Goal: Information Seeking & Learning: Learn about a topic

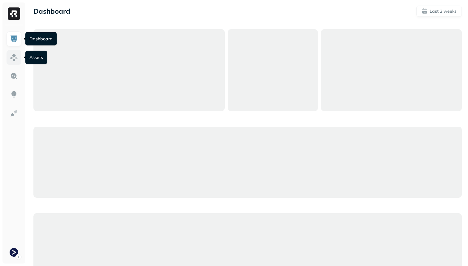
click at [12, 56] on img at bounding box center [14, 57] width 8 height 8
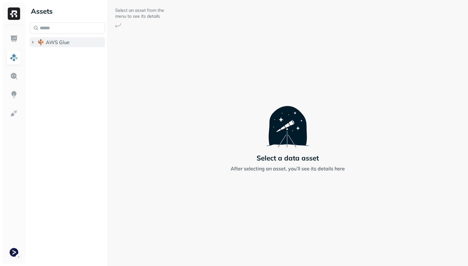
click at [48, 46] on button "AWS Glue" at bounding box center [67, 42] width 75 height 10
click at [54, 57] on button "prod_terminal_core" at bounding box center [70, 54] width 69 height 10
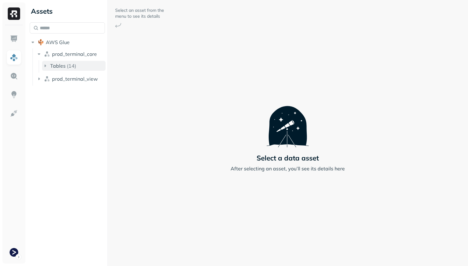
click at [67, 69] on button "Tables ( 14 )" at bounding box center [74, 66] width 64 height 10
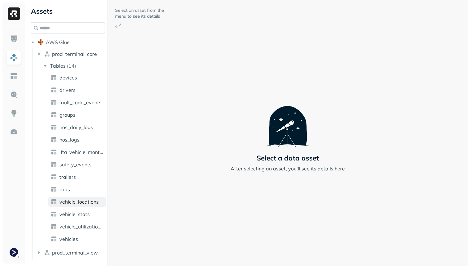
click at [85, 200] on span "vehicle_locations" at bounding box center [78, 201] width 39 height 6
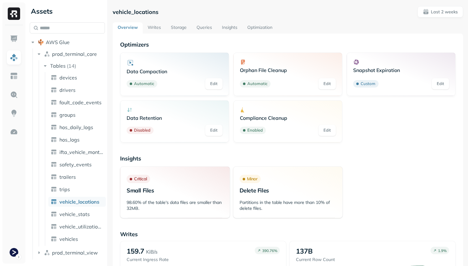
click at [174, 28] on link "Storage" at bounding box center [179, 27] width 26 height 11
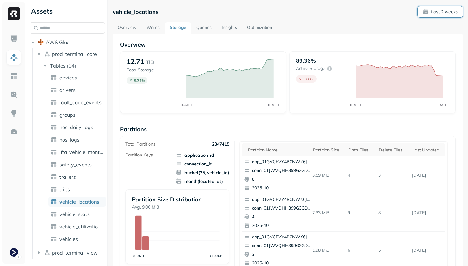
click at [440, 9] on span "Last 2 weeks" at bounding box center [440, 12] width 35 height 6
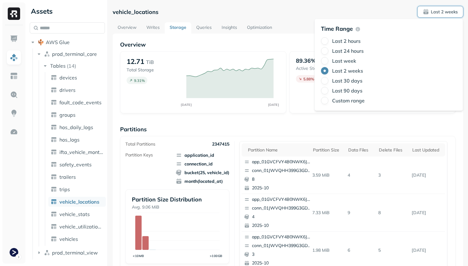
click at [357, 48] on label "Last 24 hours" at bounding box center [348, 51] width 32 height 6
click at [329, 48] on button "Last 24 hours" at bounding box center [324, 50] width 7 height 7
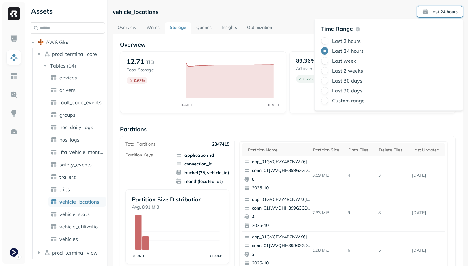
click at [275, 13] on div "vehicle_locations Last 24 hours" at bounding box center [288, 11] width 351 height 11
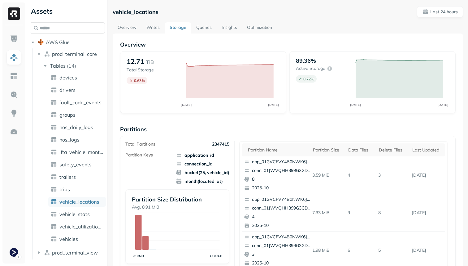
scroll to position [208, 0]
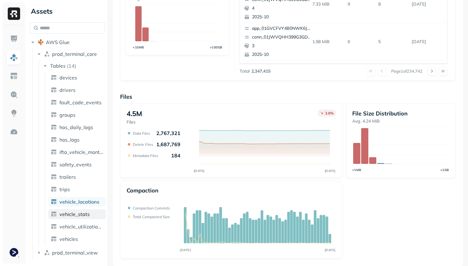
click at [69, 213] on span "vehicle_stats" at bounding box center [74, 214] width 30 height 6
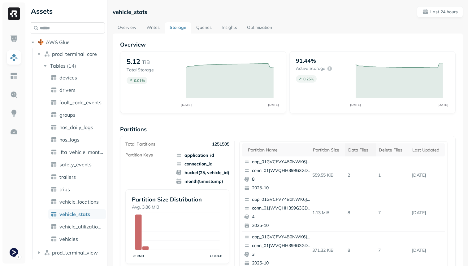
click at [359, 152] on div "Data Files" at bounding box center [361, 150] width 24 height 6
click at [397, 152] on div "Delete Files" at bounding box center [395, 150] width 25 height 6
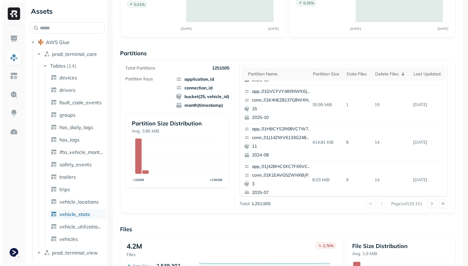
scroll to position [261, 0]
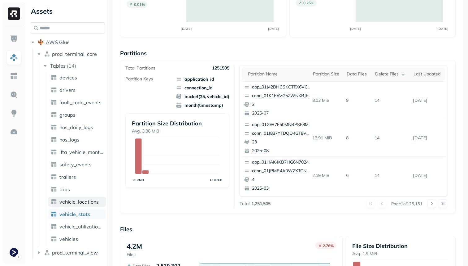
click at [98, 198] on link "vehicle_locations" at bounding box center [77, 201] width 58 height 10
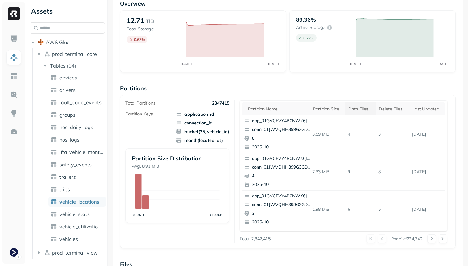
click at [362, 113] on th "Data Files" at bounding box center [360, 108] width 31 height 13
click at [394, 110] on div "Delete Files" at bounding box center [395, 109] width 25 height 6
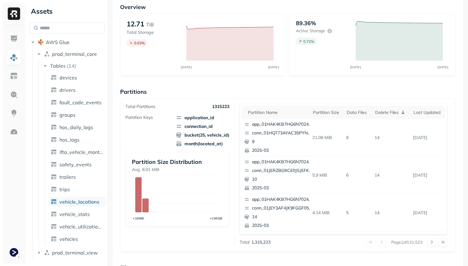
scroll to position [0, 0]
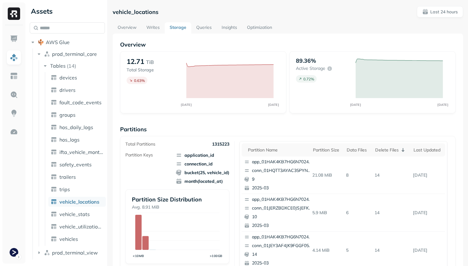
click at [130, 24] on link "Overview" at bounding box center [127, 27] width 29 height 11
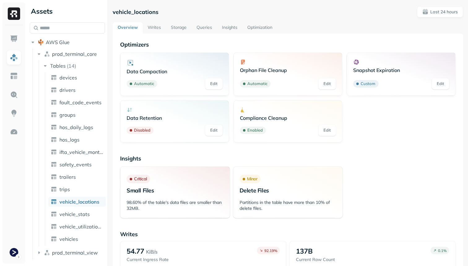
click at [157, 27] on link "Writes" at bounding box center [154, 27] width 23 height 11
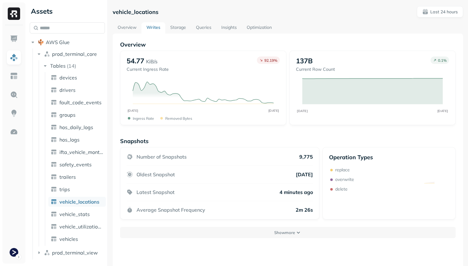
click at [182, 30] on link "Storage" at bounding box center [178, 27] width 26 height 11
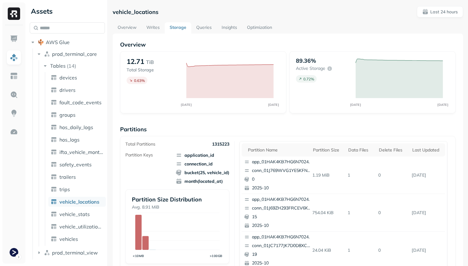
click at [204, 27] on link "Queries" at bounding box center [203, 27] width 25 height 11
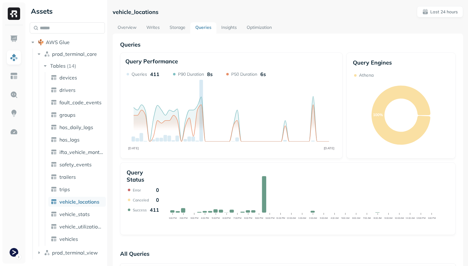
click at [224, 29] on link "Insights" at bounding box center [229, 27] width 25 height 11
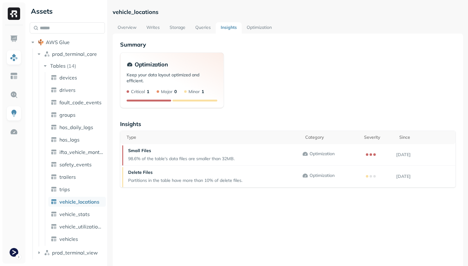
click at [208, 27] on link "Queries" at bounding box center [203, 27] width 25 height 11
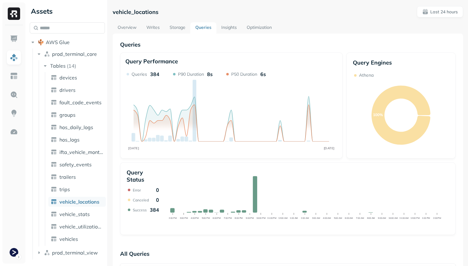
click at [180, 29] on link "Storage" at bounding box center [178, 27] width 26 height 11
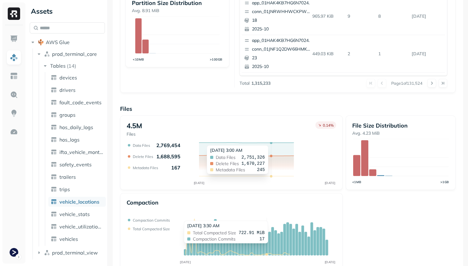
scroll to position [208, 0]
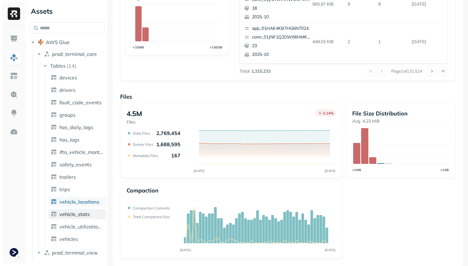
click at [74, 216] on span "vehicle_stats" at bounding box center [74, 214] width 30 height 6
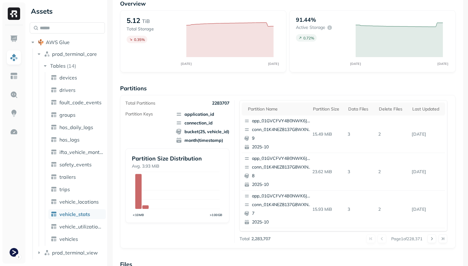
scroll to position [208, 0]
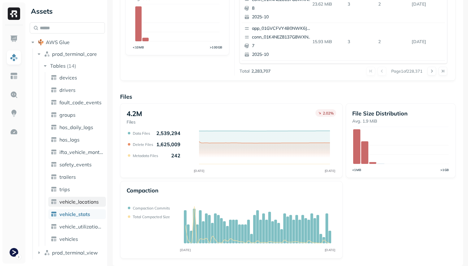
click at [81, 201] on span "vehicle_locations" at bounding box center [78, 201] width 39 height 6
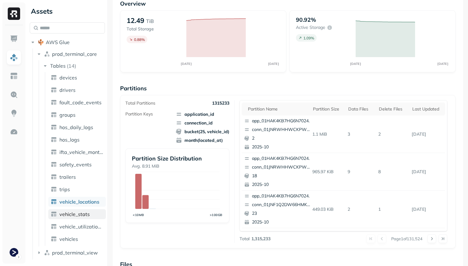
click at [81, 215] on span "vehicle_stats" at bounding box center [74, 214] width 30 height 6
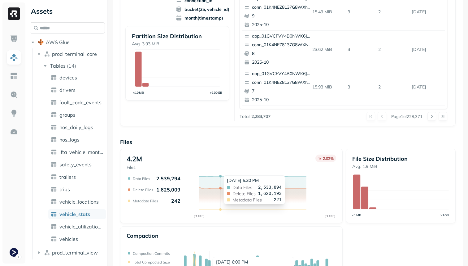
scroll to position [208, 0]
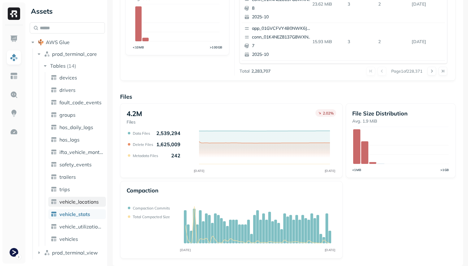
click at [84, 201] on span "vehicle_locations" at bounding box center [78, 201] width 39 height 6
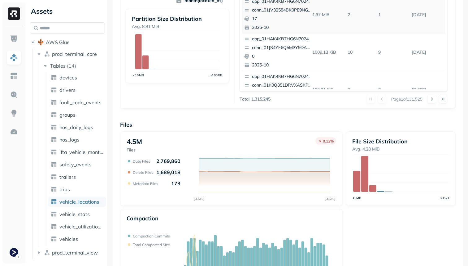
scroll to position [67, 0]
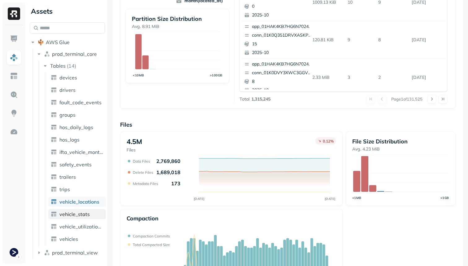
click at [89, 215] on span "vehicle_stats" at bounding box center [74, 214] width 30 height 6
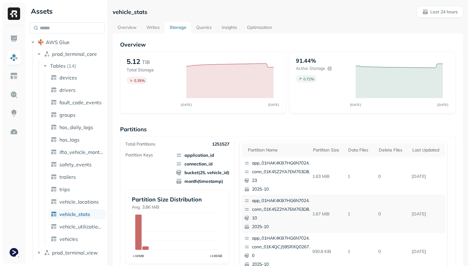
click at [176, 28] on link "Storage" at bounding box center [178, 27] width 27 height 11
click at [132, 28] on link "Overview" at bounding box center [127, 27] width 29 height 11
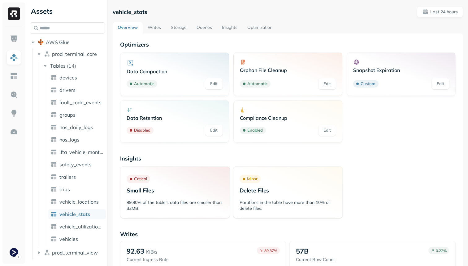
click at [181, 29] on link "Storage" at bounding box center [179, 27] width 26 height 11
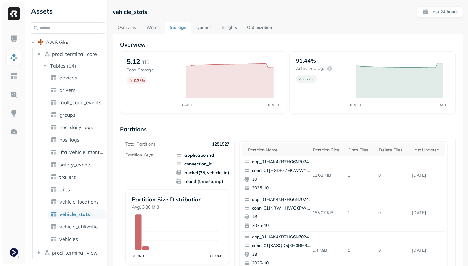
click at [138, 27] on link "Overview" at bounding box center [127, 27] width 29 height 11
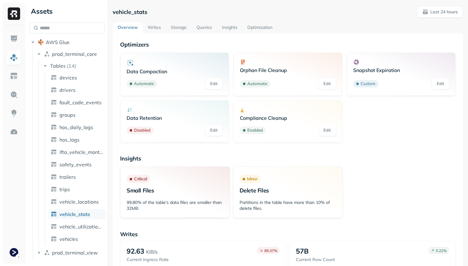
click at [176, 29] on link "Storage" at bounding box center [179, 27] width 26 height 11
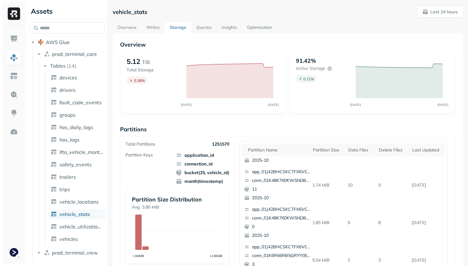
scroll to position [208, 0]
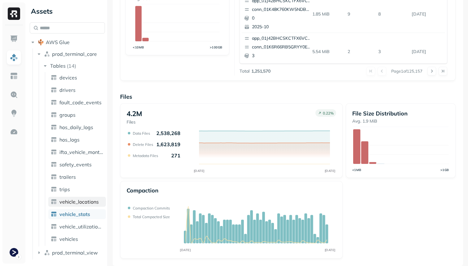
click at [93, 200] on span "vehicle_locations" at bounding box center [78, 201] width 39 height 6
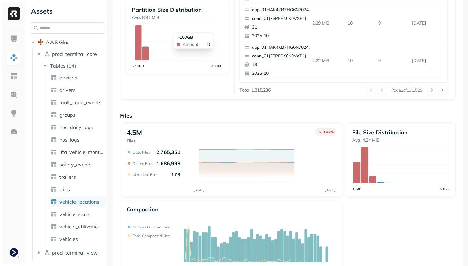
scroll to position [208, 0]
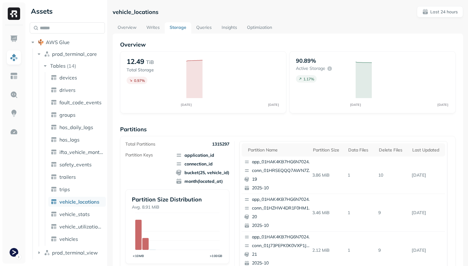
scroll to position [208, 0]
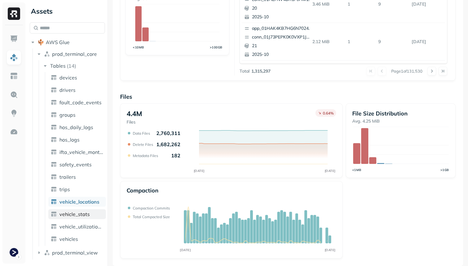
click at [79, 216] on span "vehicle_stats" at bounding box center [74, 214] width 30 height 6
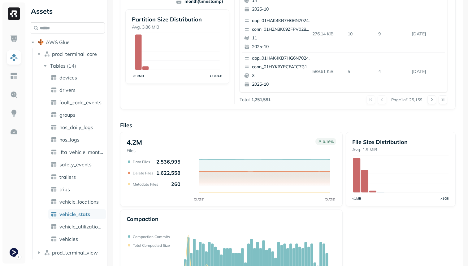
scroll to position [208, 0]
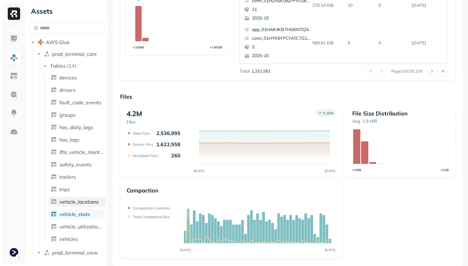
click at [77, 204] on link "vehicle_locations" at bounding box center [77, 201] width 58 height 10
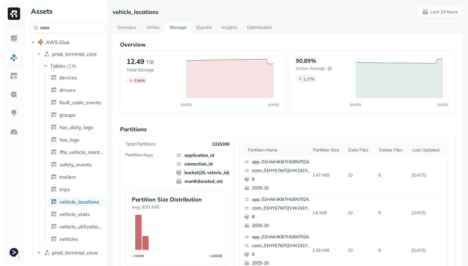
scroll to position [208, 0]
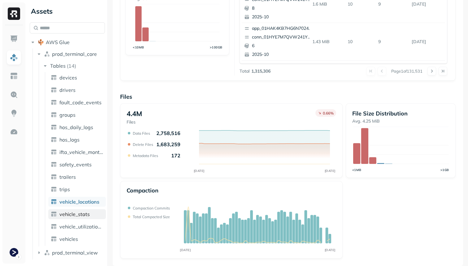
click at [90, 210] on link "vehicle_stats" at bounding box center [77, 214] width 58 height 10
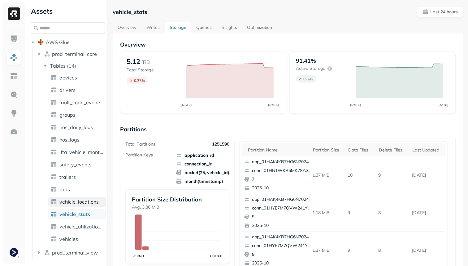
click at [87, 205] on link "vehicle_locations" at bounding box center [77, 201] width 58 height 10
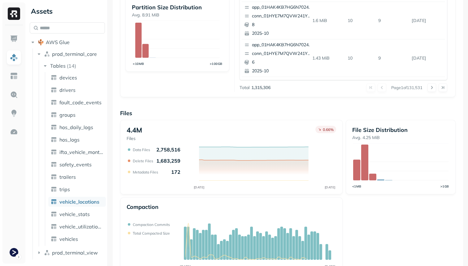
scroll to position [208, 0]
